Goal: Communication & Community: Answer question/provide support

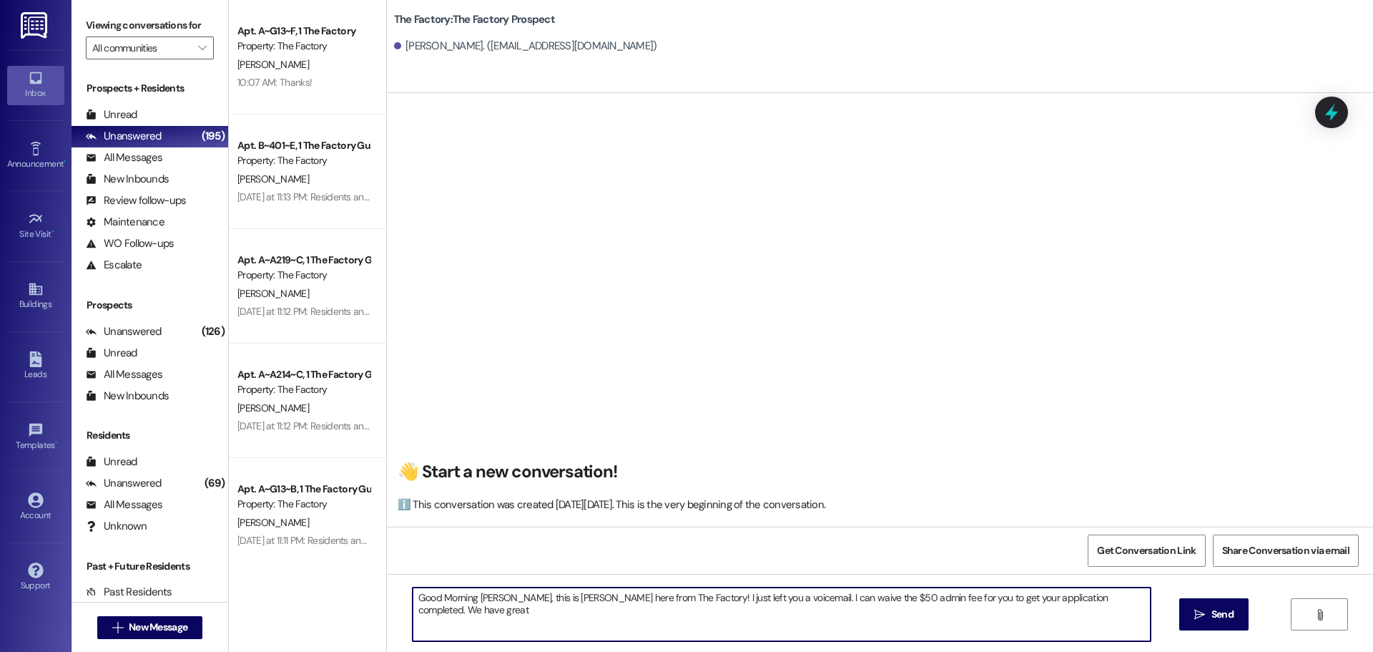
scroll to position [1, 0]
drag, startPoint x: 408, startPoint y: 599, endPoint x: 1157, endPoint y: 609, distance: 749.6
click at [1157, 609] on div "Good Morning [PERSON_NAME], this is [PERSON_NAME] here from The Factory! I just…" at bounding box center [880, 627] width 986 height 107
click at [535, 625] on textarea "Good Morning [PERSON_NAME], this is [PERSON_NAME] here from The Factory! I just…" at bounding box center [782, 614] width 738 height 54
click at [469, 599] on textarea "Good Morning [PERSON_NAME], this is [PERSON_NAME] here from The Factory! I just…" at bounding box center [782, 614] width 738 height 54
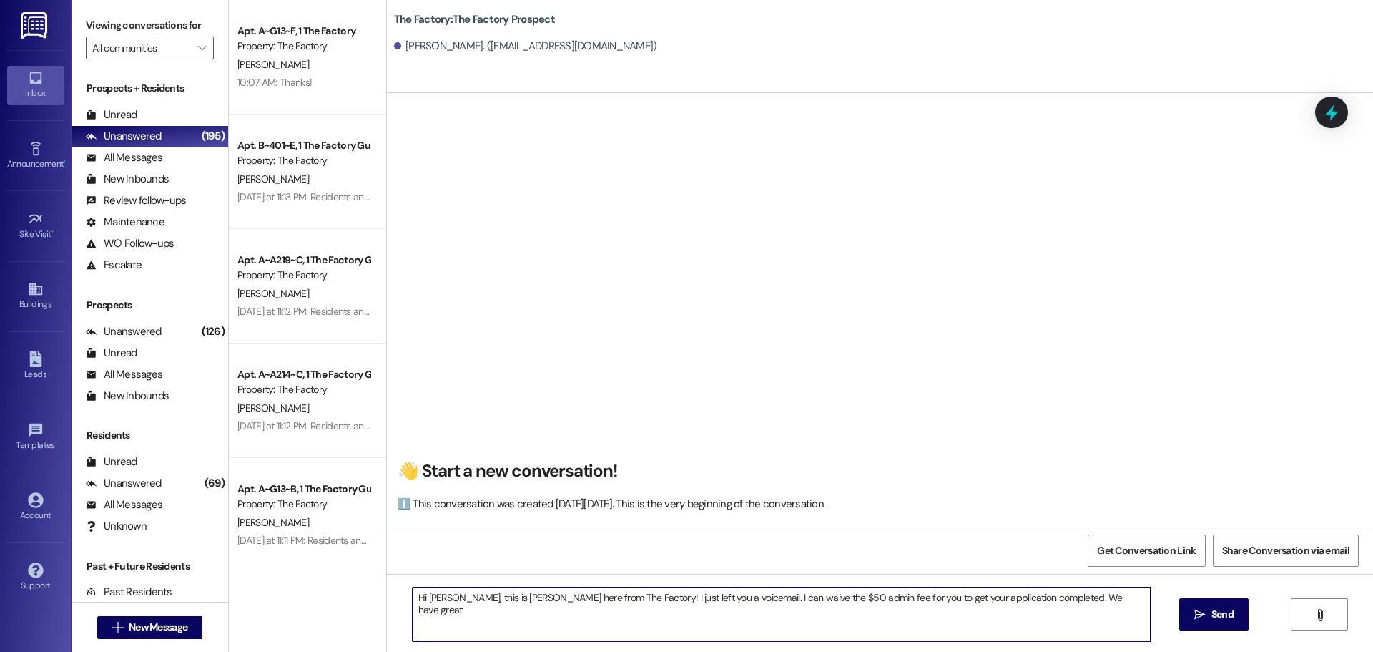
drag, startPoint x: 702, startPoint y: 597, endPoint x: 737, endPoint y: 601, distance: 36.0
click at [737, 601] on textarea "Hi [PERSON_NAME], this is [PERSON_NAME] here from The Factory! I just left you …" at bounding box center [782, 614] width 738 height 54
click at [736, 613] on textarea "Hi [PERSON_NAME], this is [PERSON_NAME] here from The Factory! I just left you …" at bounding box center [782, 614] width 738 height 54
click at [1071, 599] on textarea "Hi [PERSON_NAME], this is [PERSON_NAME] here from The Factory! I just left you …" at bounding box center [782, 614] width 738 height 54
click at [724, 613] on textarea "Hi [PERSON_NAME], this is [PERSON_NAME] here from The Factory! I just left you …" at bounding box center [782, 614] width 738 height 54
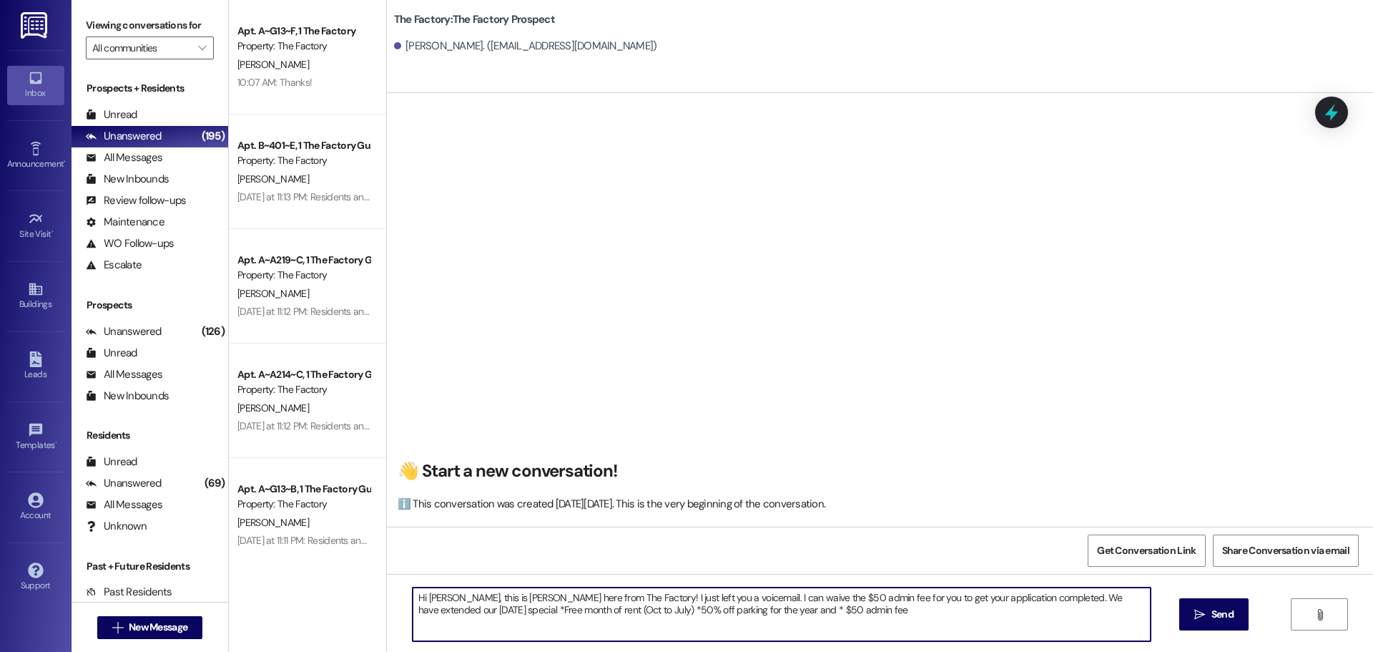
click at [787, 613] on textarea "Hi [PERSON_NAME], this is [PERSON_NAME] here from The Factory! I just left you …" at bounding box center [782, 614] width 738 height 54
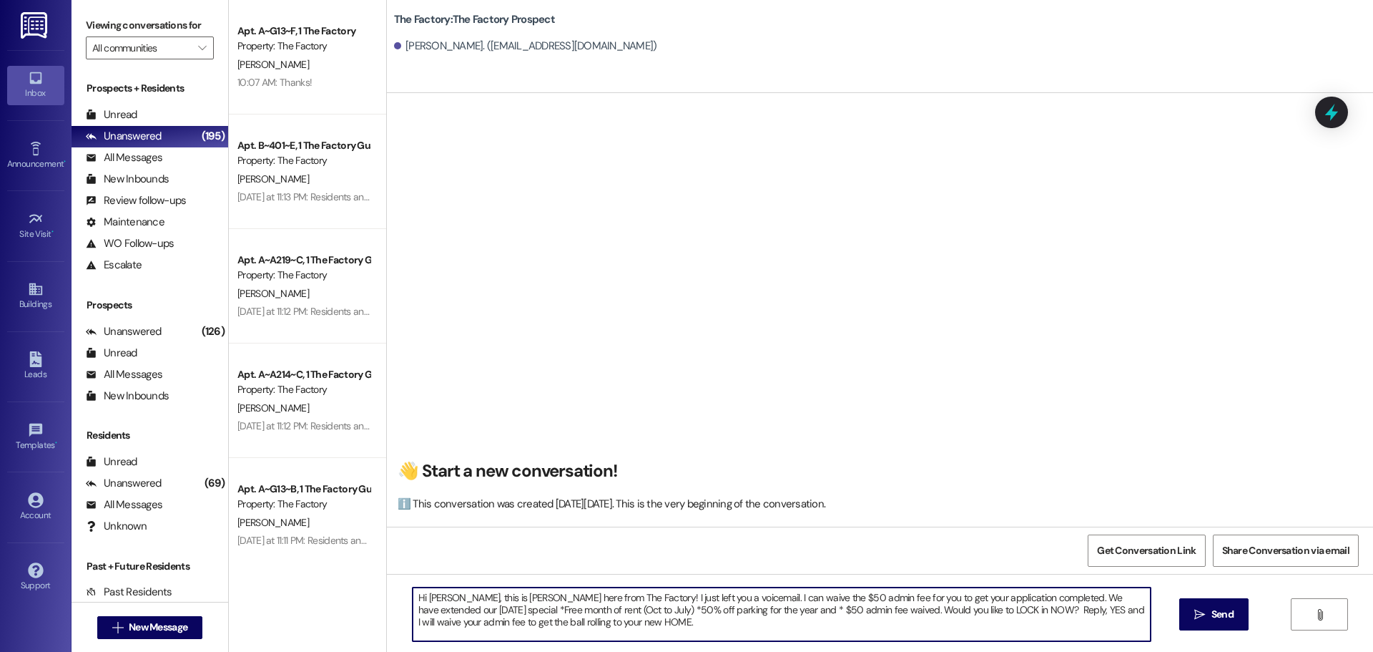
drag, startPoint x: 406, startPoint y: 594, endPoint x: 567, endPoint y: 623, distance: 163.4
click at [567, 623] on textarea "Hi [PERSON_NAME], this is [PERSON_NAME] here from The Factory! I just left you …" at bounding box center [782, 614] width 738 height 54
type textarea "Hi [PERSON_NAME], this is [PERSON_NAME] here from The Factory! I just left you …"
click at [1217, 610] on span "Send" at bounding box center [1223, 613] width 22 height 15
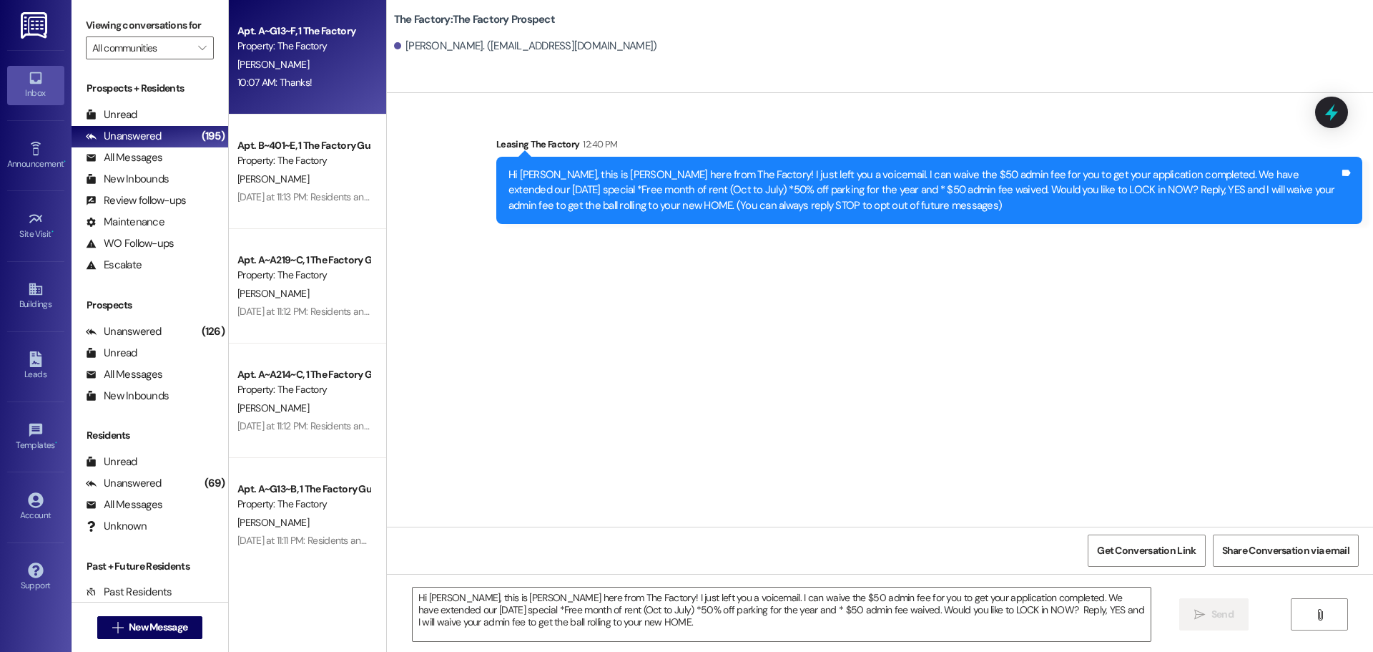
scroll to position [0, 0]
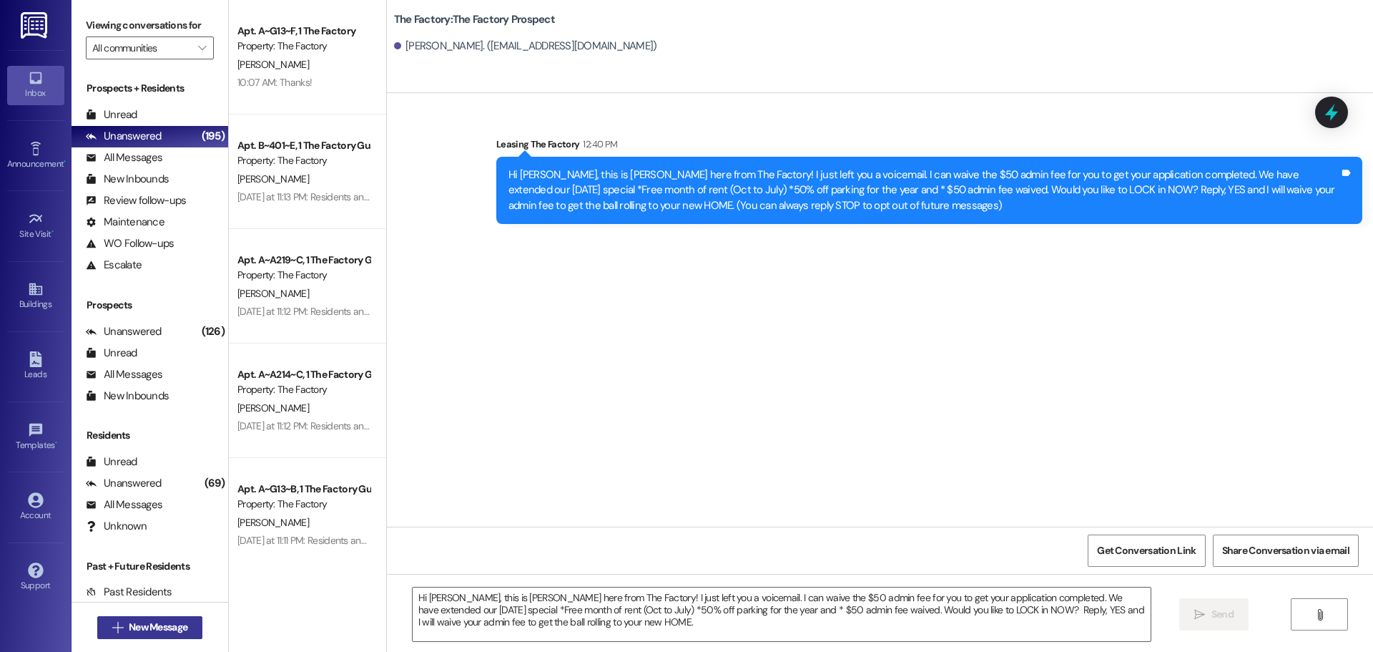
click at [174, 622] on span "New Message" at bounding box center [158, 626] width 59 height 15
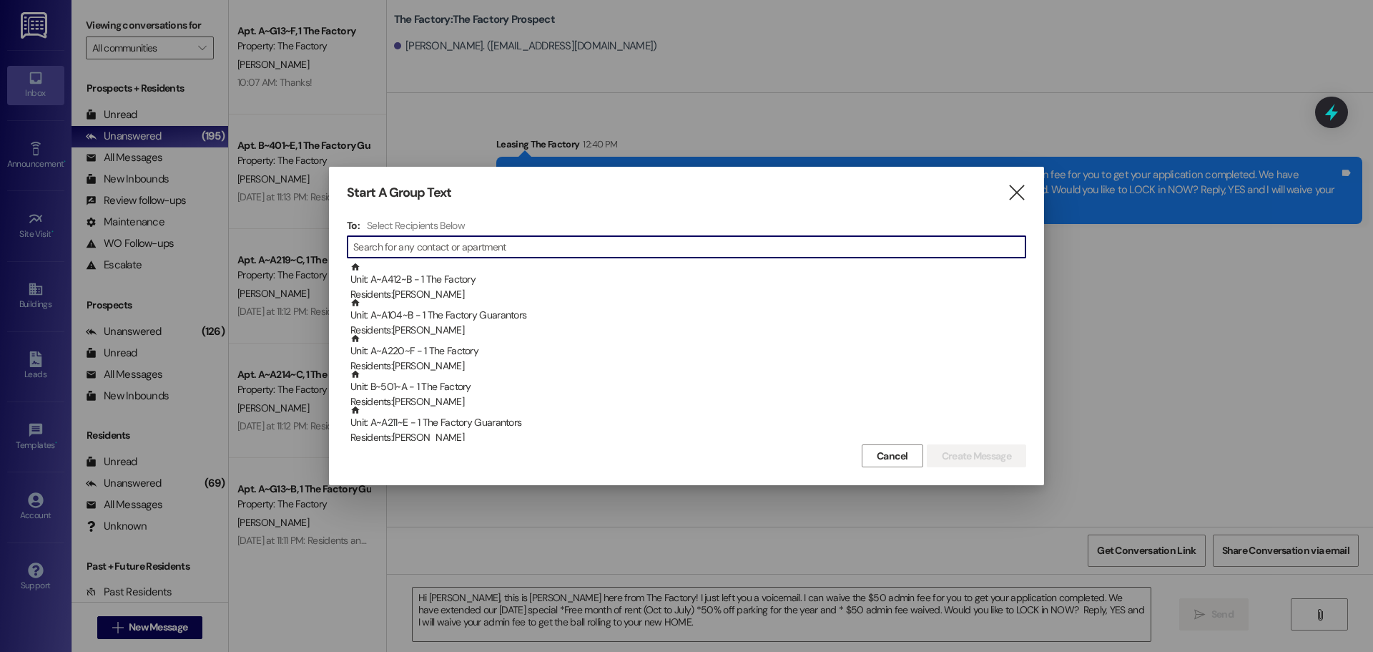
click at [381, 247] on input at bounding box center [689, 247] width 672 height 20
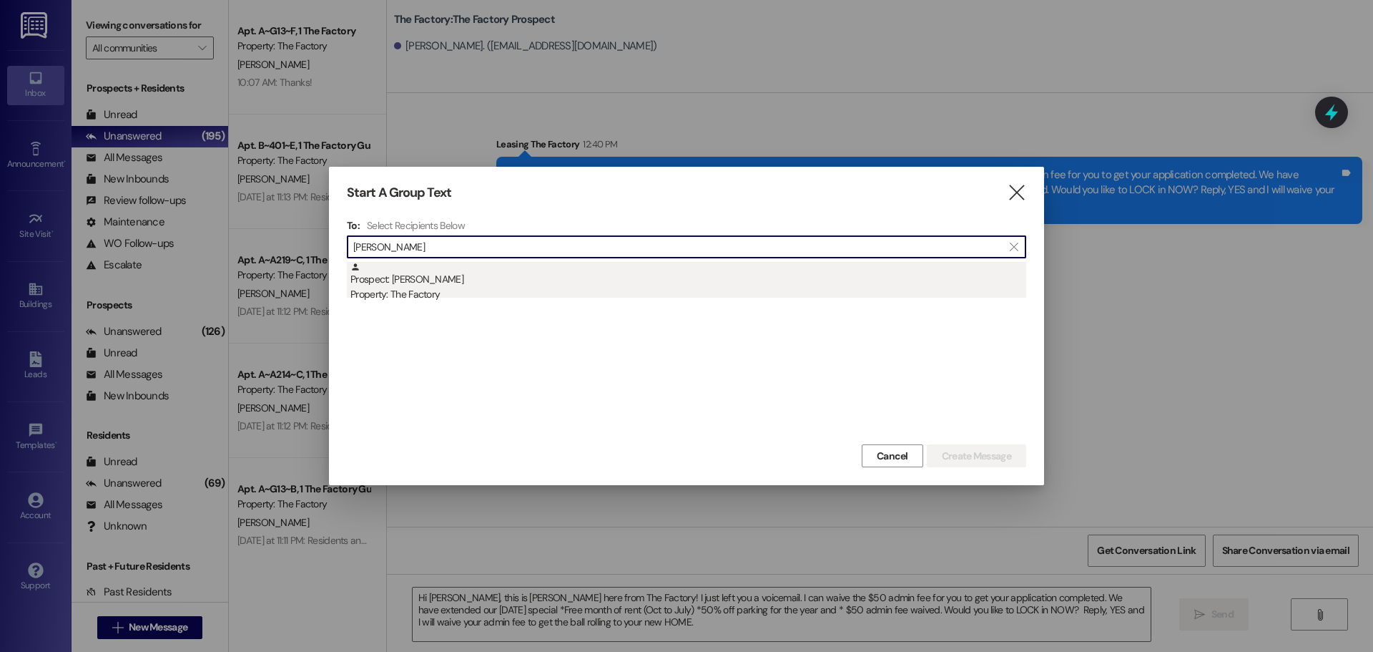
type input "[PERSON_NAME]"
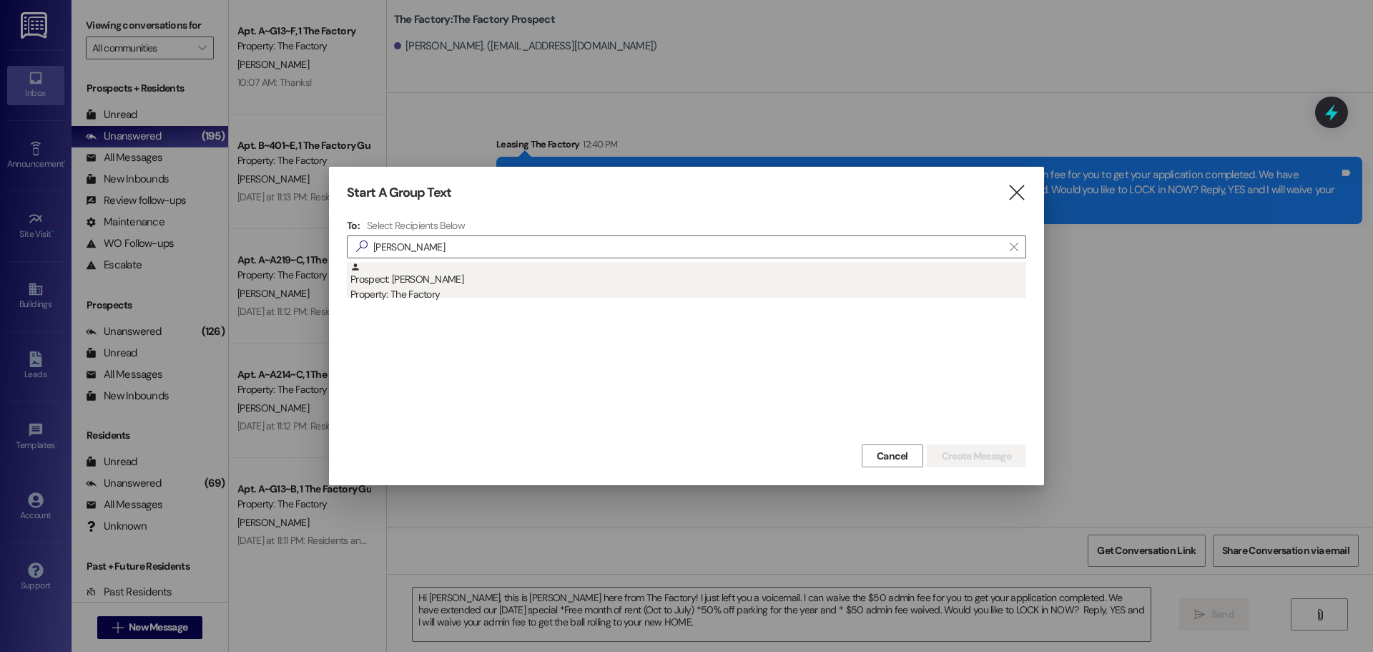
click at [438, 275] on div "Prospect: [PERSON_NAME] Property: The Factory" at bounding box center [688, 282] width 676 height 41
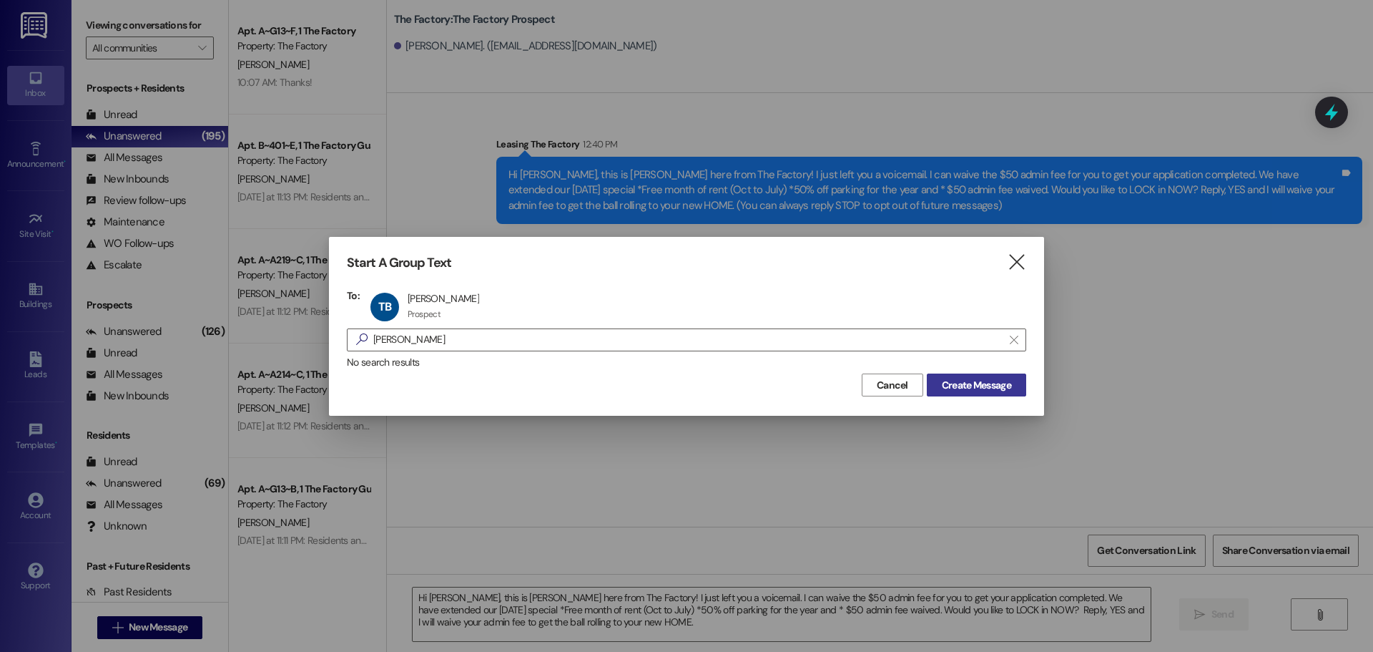
click at [989, 385] on span "Create Message" at bounding box center [976, 385] width 69 height 15
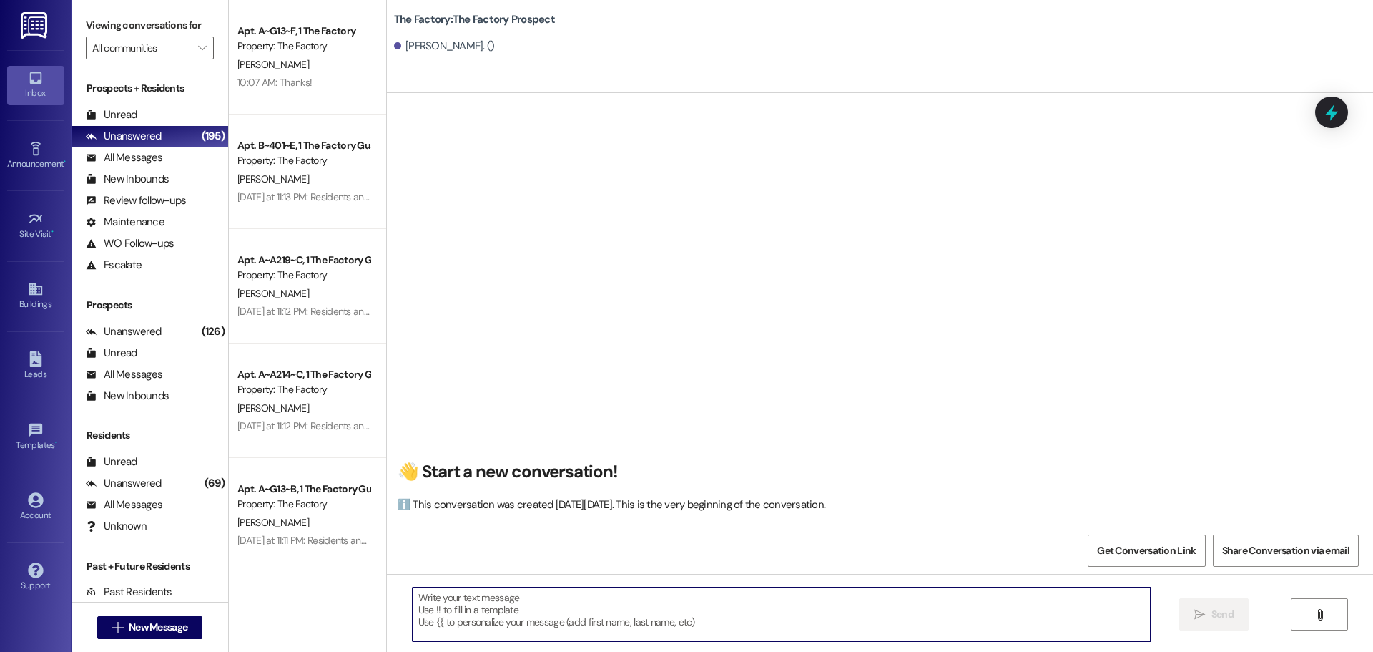
click at [413, 605] on textarea at bounding box center [782, 614] width 738 height 54
paste textarea "Hi [PERSON_NAME], this is [PERSON_NAME] here from The Factory! I just left you …"
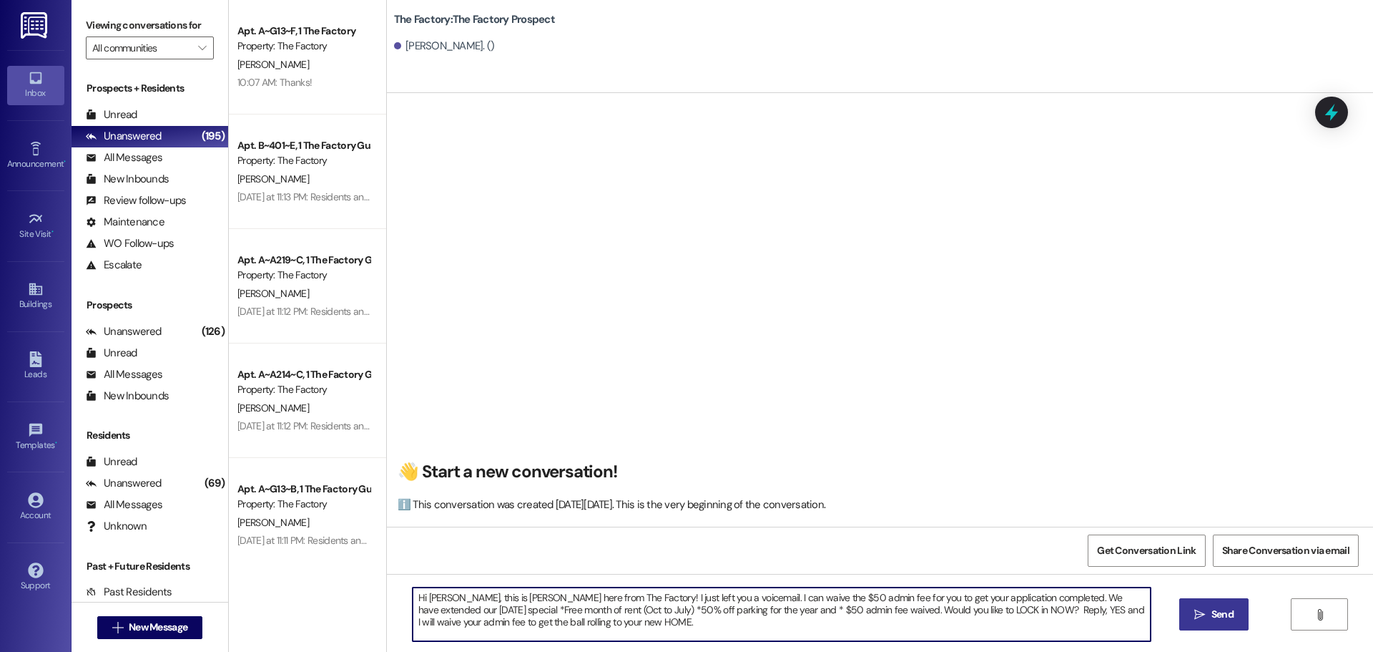
click at [438, 599] on textarea "Hi [PERSON_NAME], this is [PERSON_NAME] here from The Factory! I just left you …" at bounding box center [782, 614] width 738 height 54
drag, startPoint x: 456, startPoint y: 599, endPoint x: 532, endPoint y: 598, distance: 76.5
click at [532, 598] on textarea "Hi [PERSON_NAME], this is [PERSON_NAME] here from The Factory! I just left you …" at bounding box center [782, 614] width 738 height 54
drag, startPoint x: 580, startPoint y: 596, endPoint x: 656, endPoint y: 596, distance: 75.8
click at [656, 596] on textarea "Hi [PERSON_NAME], it's [PERSON_NAME], from The Factory! I just left you a voice…" at bounding box center [782, 614] width 738 height 54
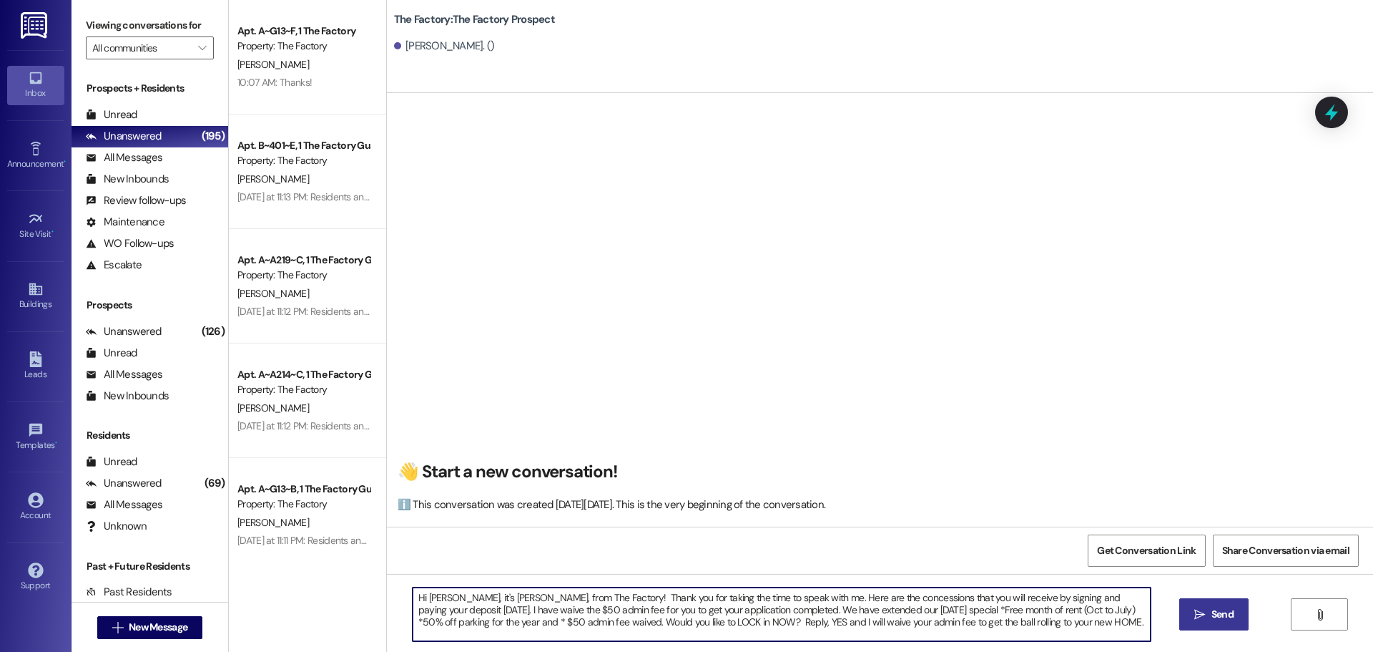
click at [458, 609] on textarea "Hi [PERSON_NAME], it's [PERSON_NAME], from The Factory! Thank you for taking th…" at bounding box center [782, 614] width 738 height 54
drag, startPoint x: 601, startPoint y: 608, endPoint x: 544, endPoint y: 609, distance: 57.9
click at [544, 609] on textarea "Hi [PERSON_NAME], it's [PERSON_NAME], from The Factory! Thank you for taking th…" at bounding box center [782, 614] width 738 height 54
click at [434, 609] on textarea "Hi [PERSON_NAME], it's [PERSON_NAME], from The Factory! Thank you for taking th…" at bounding box center [782, 614] width 738 height 54
click at [541, 610] on textarea "Hi [PERSON_NAME], it's [PERSON_NAME], from The Factory! Thank you for taking th…" at bounding box center [782, 614] width 738 height 54
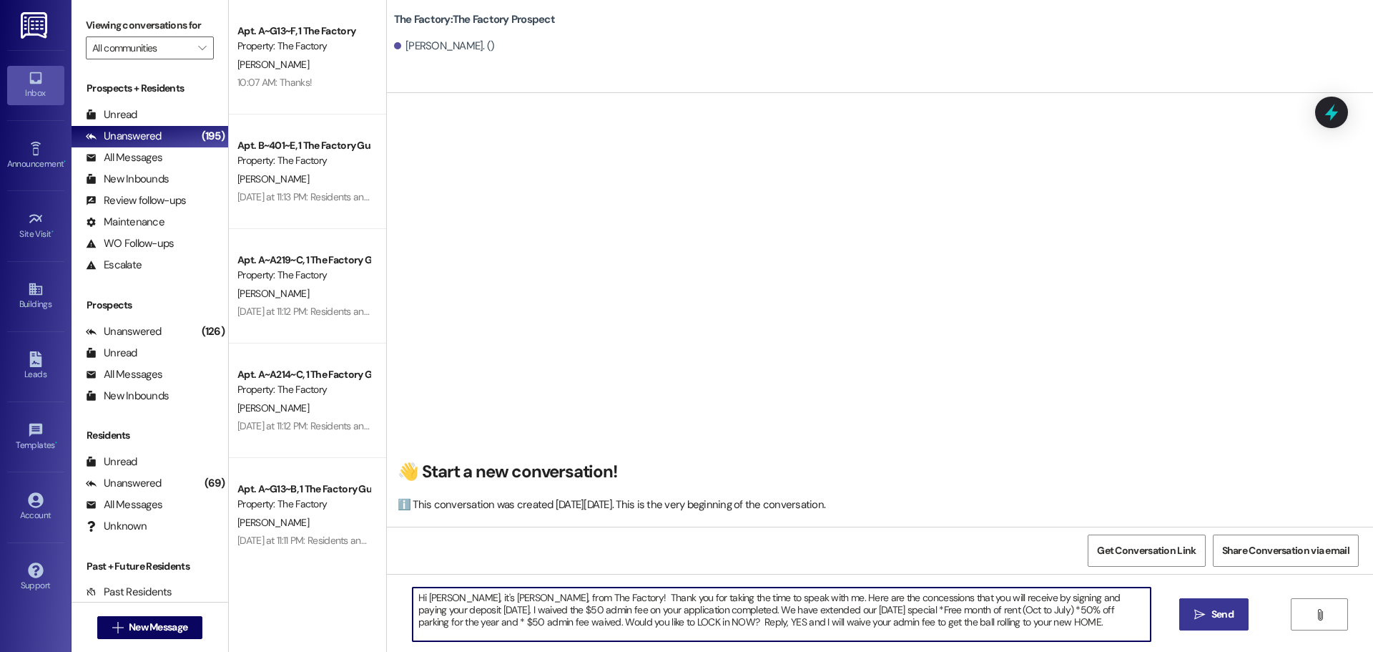
click at [652, 609] on textarea "Hi [PERSON_NAME], it's [PERSON_NAME], from The Factory! Thank you for taking th…" at bounding box center [782, 614] width 738 height 54
drag, startPoint x: 777, startPoint y: 607, endPoint x: 606, endPoint y: 614, distance: 170.3
click at [606, 614] on textarea "Hi [PERSON_NAME], it's [PERSON_NAME], from The Factory! Thank you for taking th…" at bounding box center [782, 614] width 738 height 54
drag, startPoint x: 987, startPoint y: 609, endPoint x: 1013, endPoint y: 624, distance: 29.5
click at [1013, 624] on textarea "Hi [PERSON_NAME], it's [PERSON_NAME], from The Factory! Thank you for taking th…" at bounding box center [782, 614] width 738 height 54
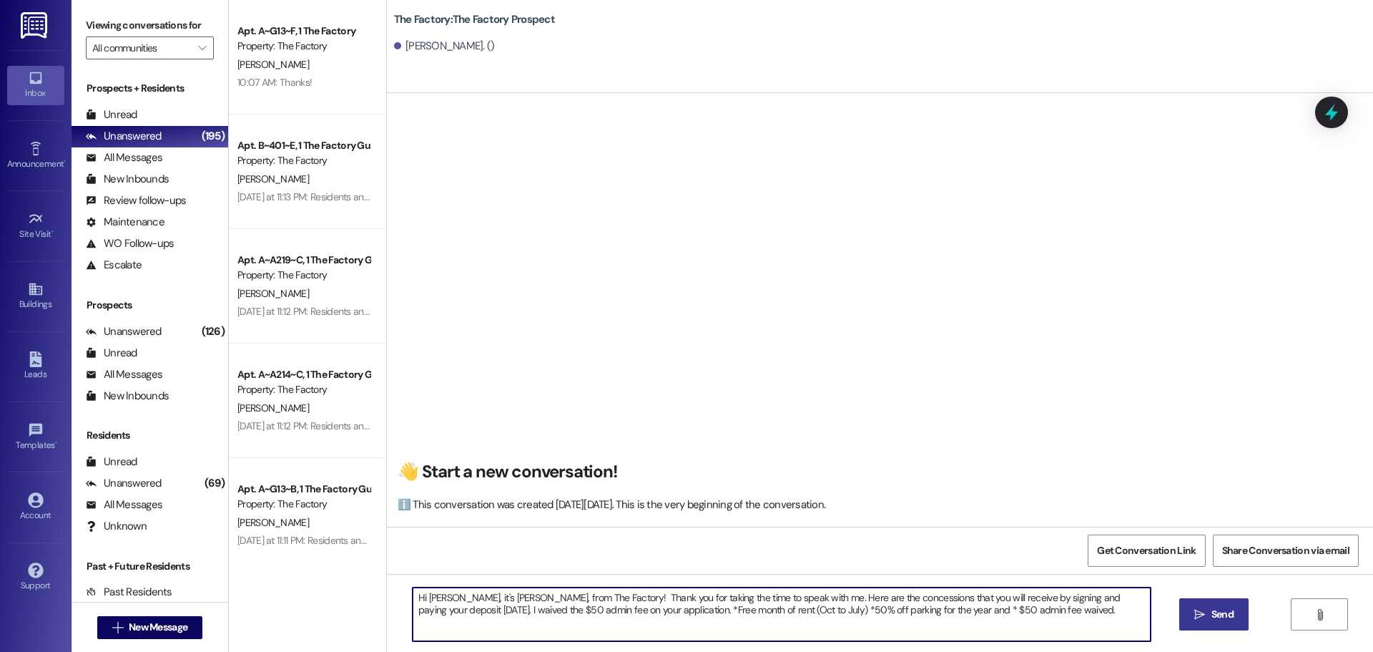
drag, startPoint x: 408, startPoint y: 599, endPoint x: 996, endPoint y: 614, distance: 588.8
click at [996, 614] on textarea "Hi [PERSON_NAME], it's [PERSON_NAME], from The Factory! Thank you for taking th…" at bounding box center [782, 614] width 738 height 54
type textarea "Hi [PERSON_NAME], it's [PERSON_NAME], from The Factory! Thank you for taking th…"
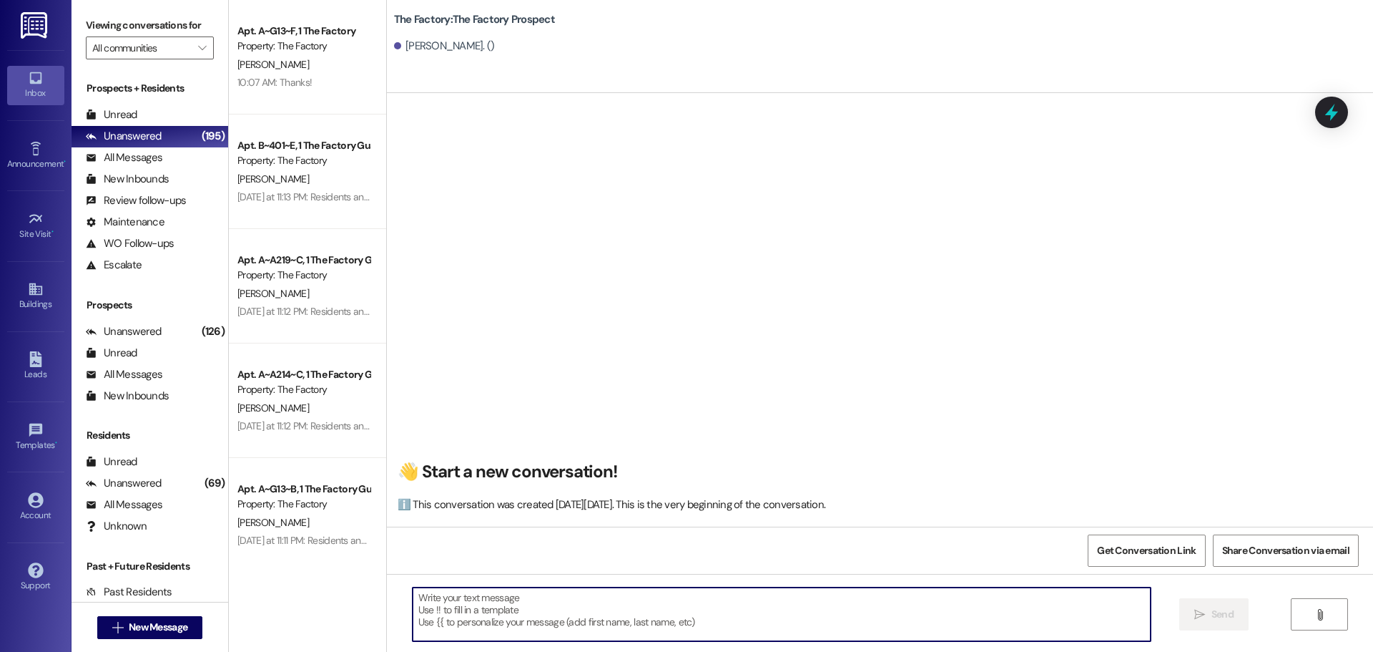
paste textarea "Hi [PERSON_NAME], It’s [PERSON_NAME] from The Factory! Thank you again for taki…"
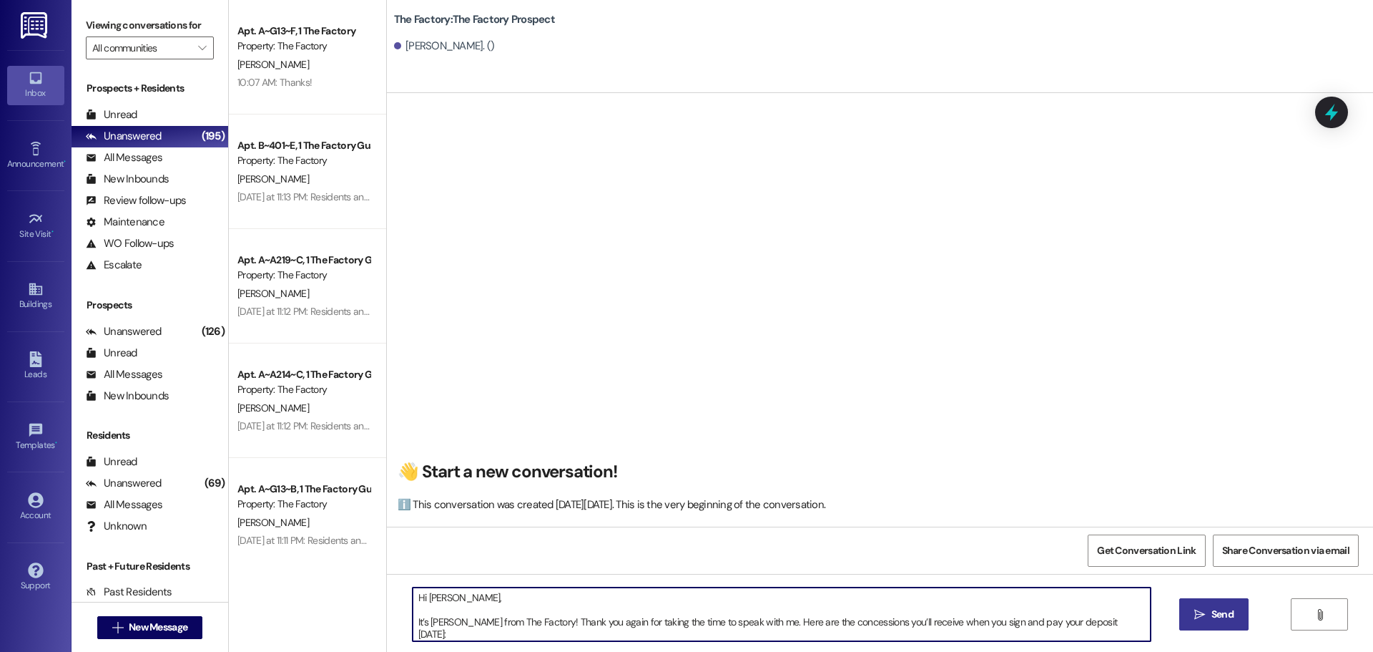
click at [498, 597] on textarea "Hi [PERSON_NAME], It’s [PERSON_NAME] from The Factory! Thank you again for taki…" at bounding box center [782, 614] width 738 height 54
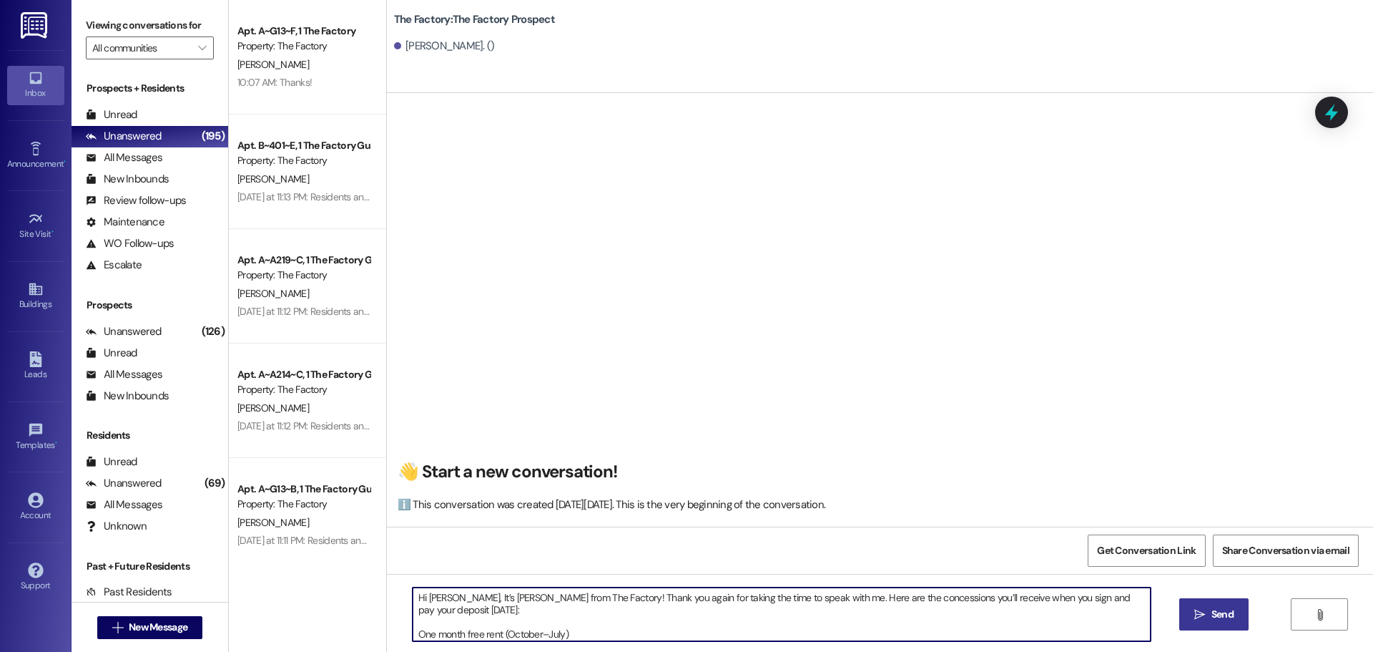
click at [802, 596] on textarea "Hi [PERSON_NAME], It’s [PERSON_NAME] from The Factory! Thank you again for taki…" at bounding box center [782, 614] width 738 height 54
click at [642, 608] on textarea "Hi [PERSON_NAME], It’s [PERSON_NAME] from The Factory! Thank you again for taki…" at bounding box center [782, 614] width 738 height 54
click at [788, 612] on textarea "Hi [PERSON_NAME], It’s [PERSON_NAME] from The Factory! Thank you again for taki…" at bounding box center [782, 614] width 738 height 54
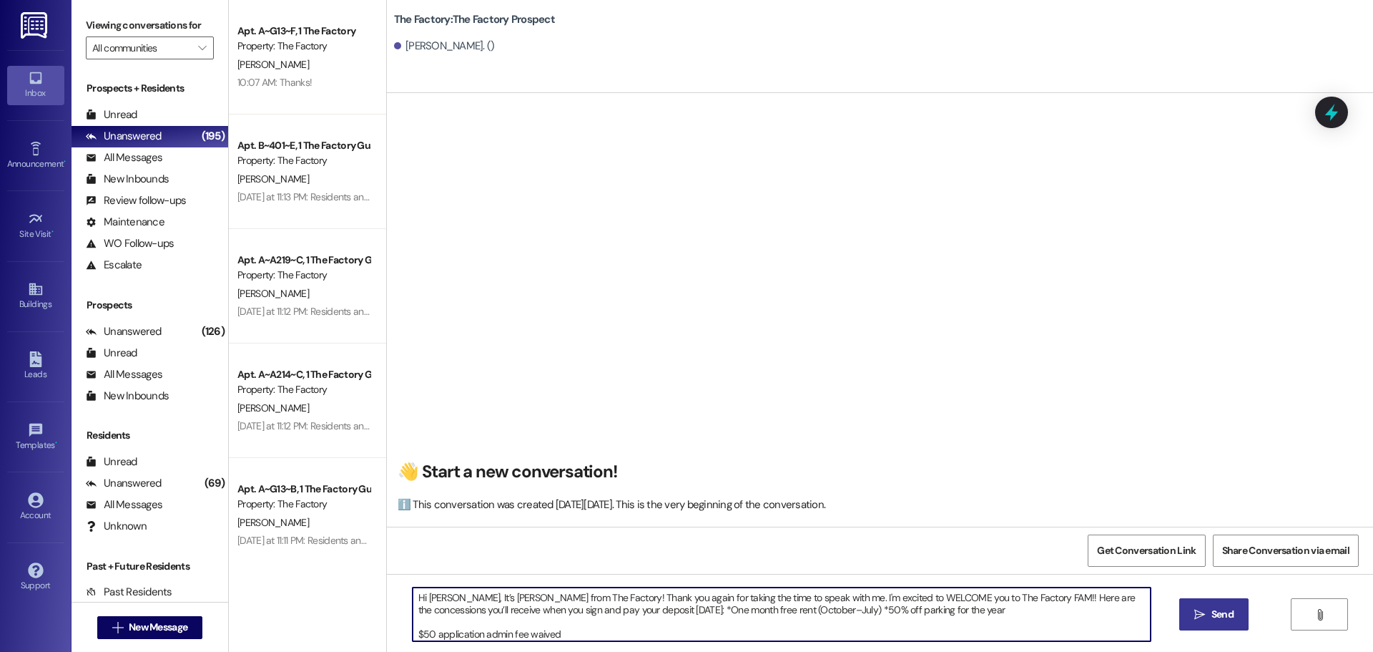
click at [880, 610] on textarea "Hi [PERSON_NAME], It’s [PERSON_NAME] from The Factory! Thank you again for taki…" at bounding box center [782, 614] width 738 height 54
click at [942, 614] on textarea "Hi [PERSON_NAME], It’s [PERSON_NAME] from The Factory! Thank you again for taki…" at bounding box center [782, 614] width 738 height 54
click at [930, 609] on textarea "Hi [PERSON_NAME], It’s [PERSON_NAME] from The Factory! Thank you again for taki…" at bounding box center [782, 614] width 738 height 54
click at [1097, 610] on textarea "Hi [PERSON_NAME], It’s [PERSON_NAME] from The Factory! Thank you again for taki…" at bounding box center [782, 614] width 738 height 54
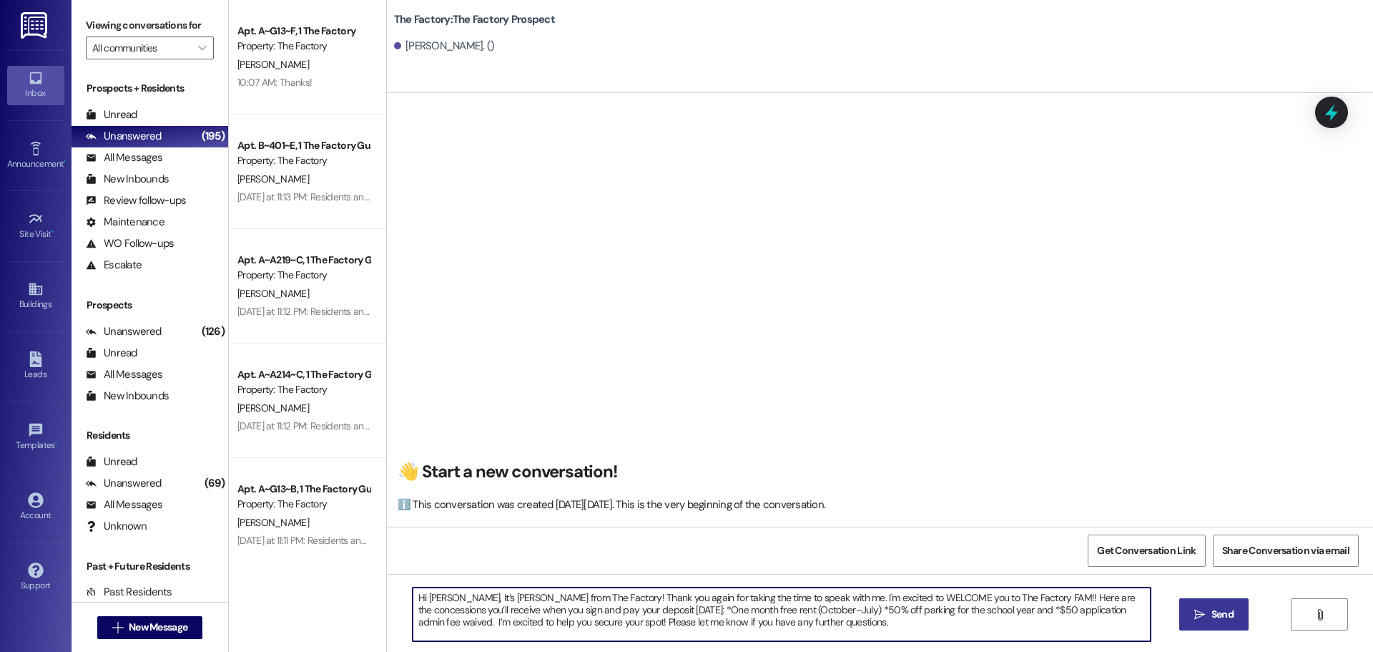
click at [531, 620] on textarea "Hi [PERSON_NAME], It’s [PERSON_NAME] from The Factory! Thank you again for taki…" at bounding box center [782, 614] width 738 height 54
click at [770, 623] on textarea "Hi [PERSON_NAME], It’s [PERSON_NAME] from The Factory! Thank you again for taki…" at bounding box center [782, 614] width 738 height 54
drag, startPoint x: 405, startPoint y: 596, endPoint x: 753, endPoint y: 637, distance: 350.6
click at [753, 637] on textarea "Hi [PERSON_NAME], It’s [PERSON_NAME] from The Factory! Thank you again for taki…" at bounding box center [782, 614] width 738 height 54
type textarea "Hi [PERSON_NAME], It’s [PERSON_NAME] from The Factory! Thank you again for taki…"
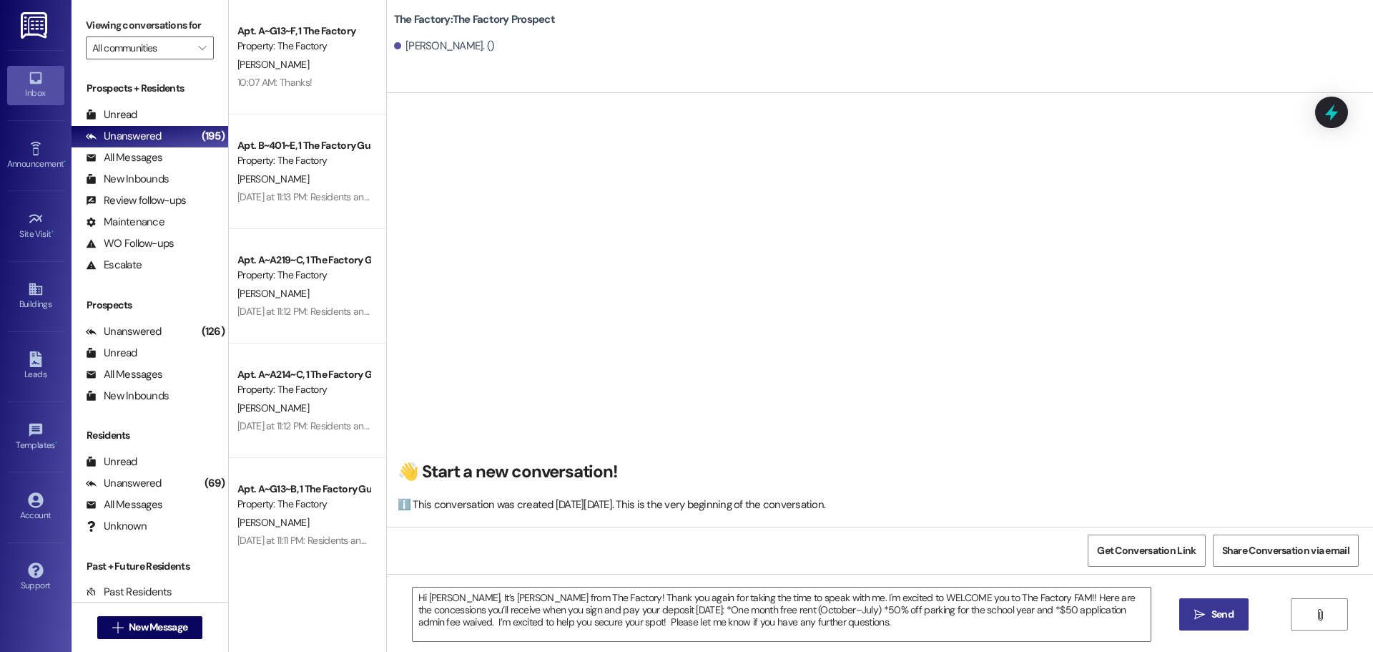
click at [1222, 618] on span "Send" at bounding box center [1223, 613] width 22 height 15
